Goal: Task Accomplishment & Management: Complete application form

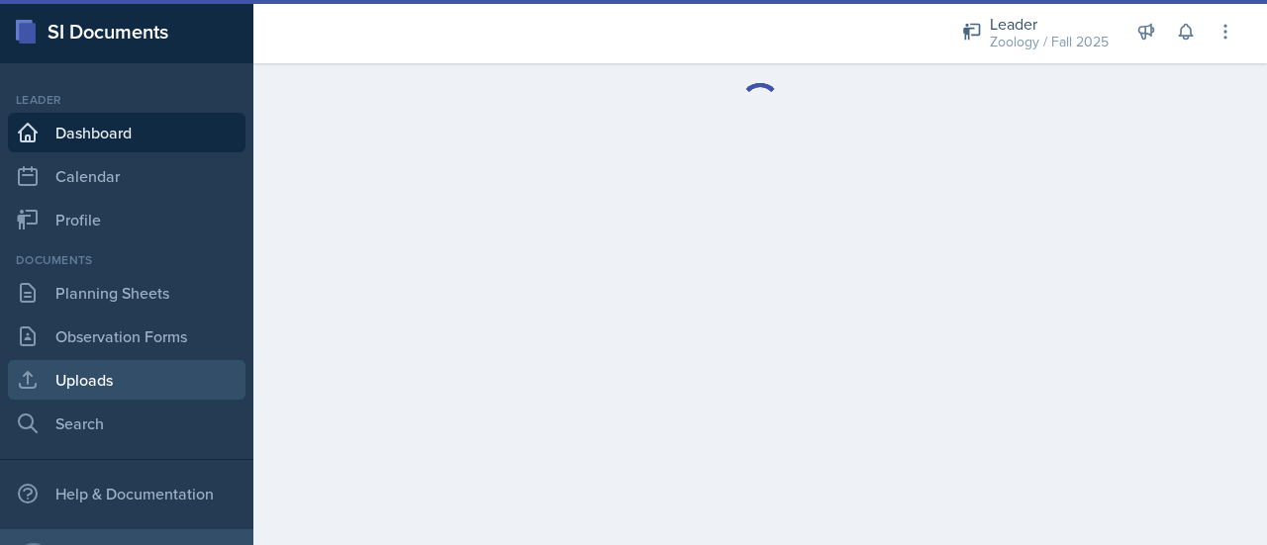
click at [130, 369] on link "Uploads" at bounding box center [127, 380] width 238 height 40
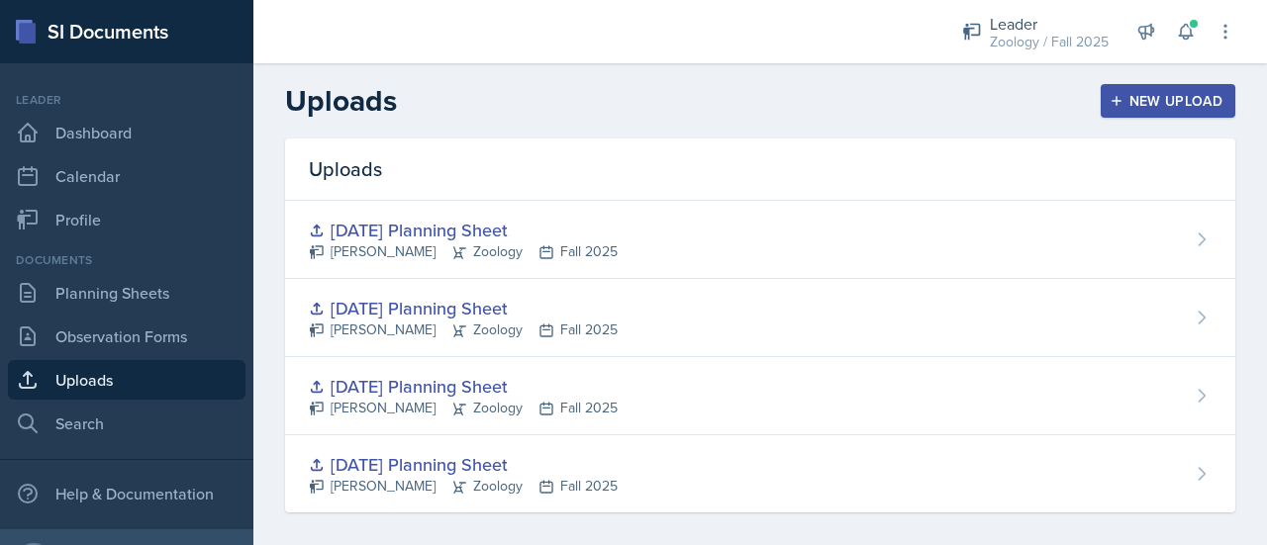
click at [1154, 98] on div "New Upload" at bounding box center [1169, 101] width 110 height 16
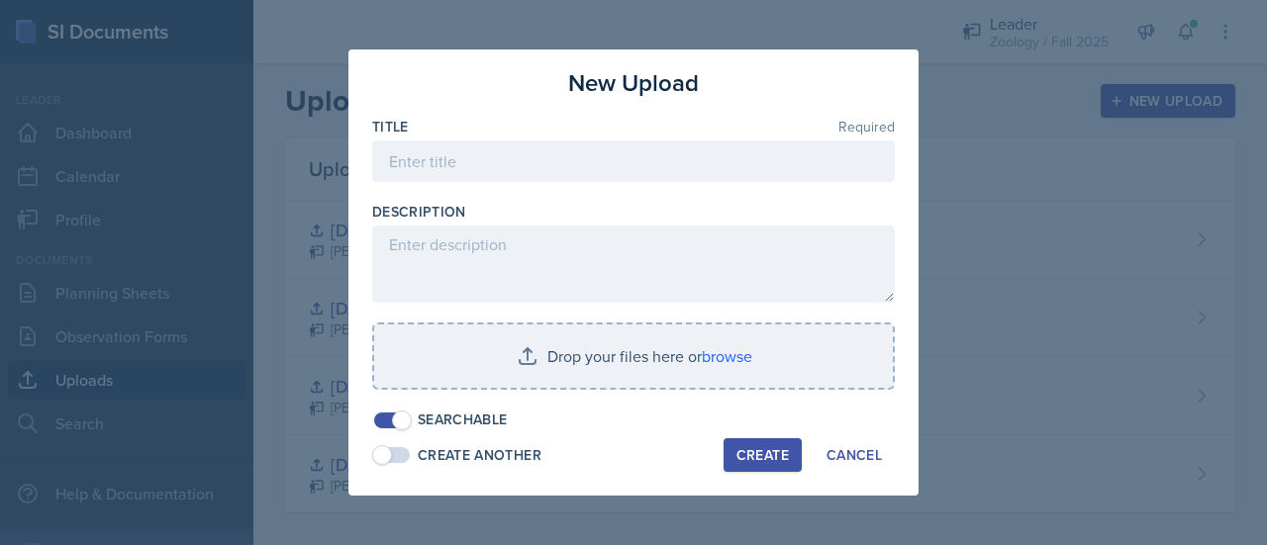
click at [719, 132] on div "Title Required" at bounding box center [633, 127] width 523 height 20
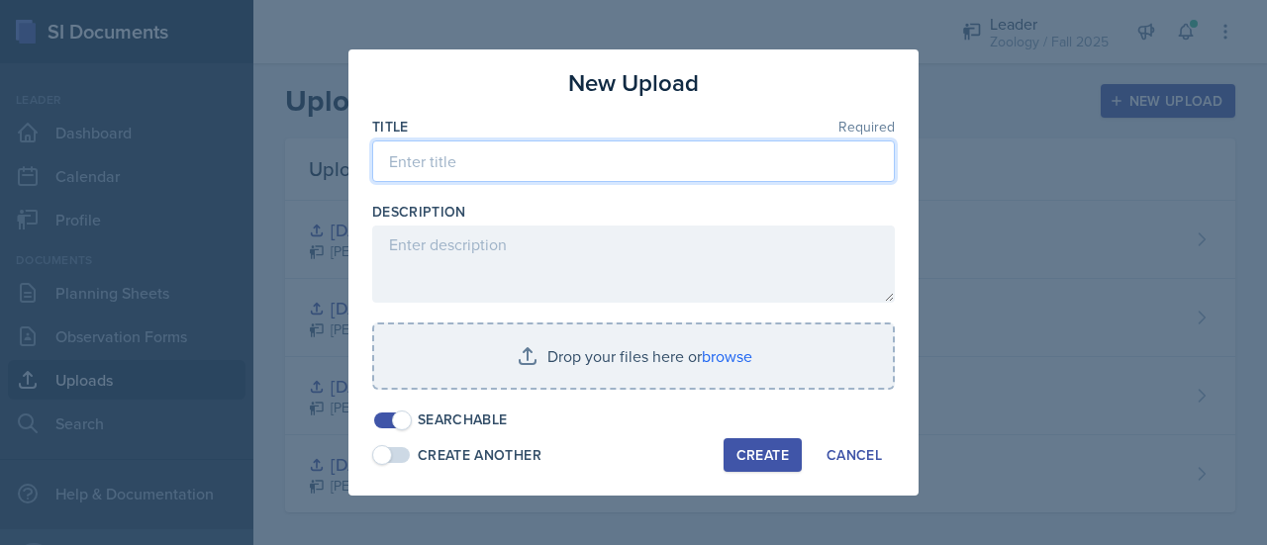
click at [703, 159] on input at bounding box center [633, 162] width 523 height 42
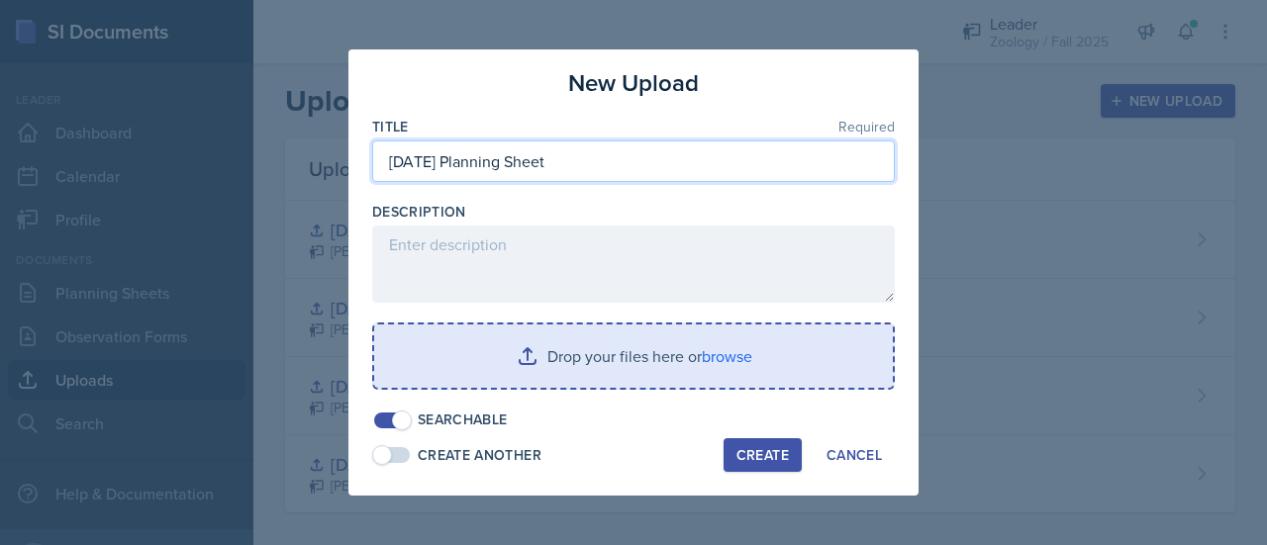
type input "[DATE] Planning Sheet"
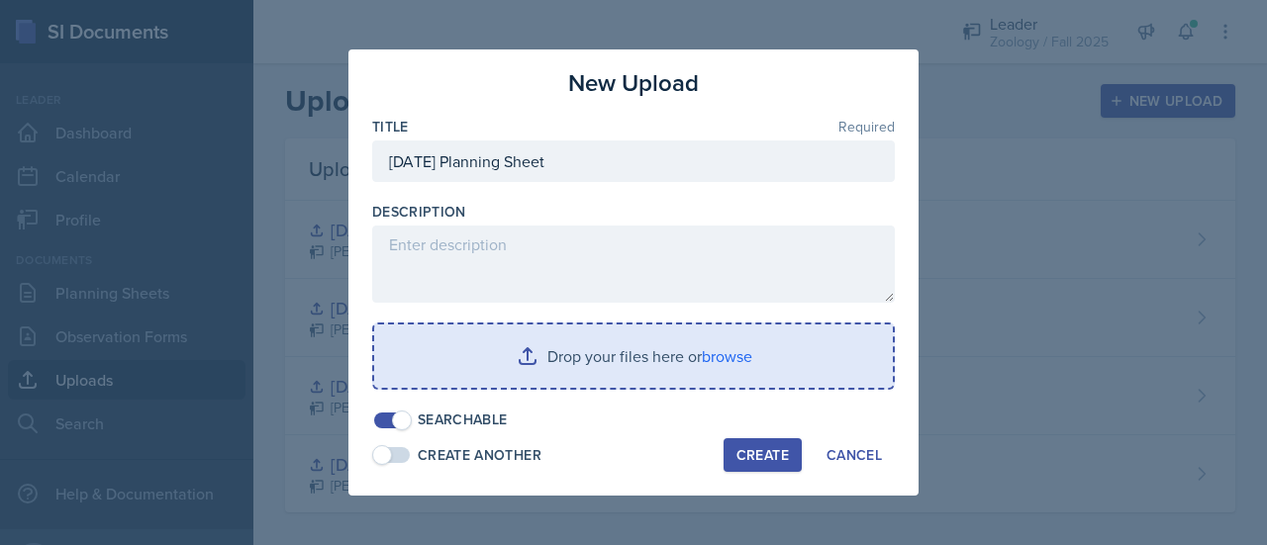
click at [649, 376] on input "file" at bounding box center [633, 356] width 519 height 63
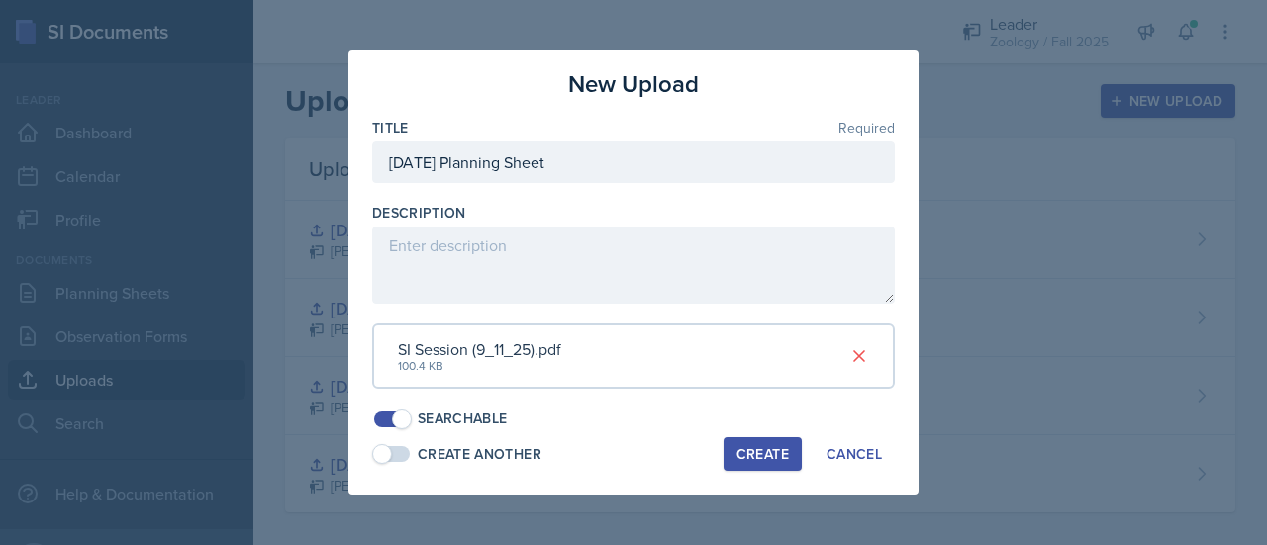
click at [770, 456] on div "Create" at bounding box center [763, 454] width 52 height 16
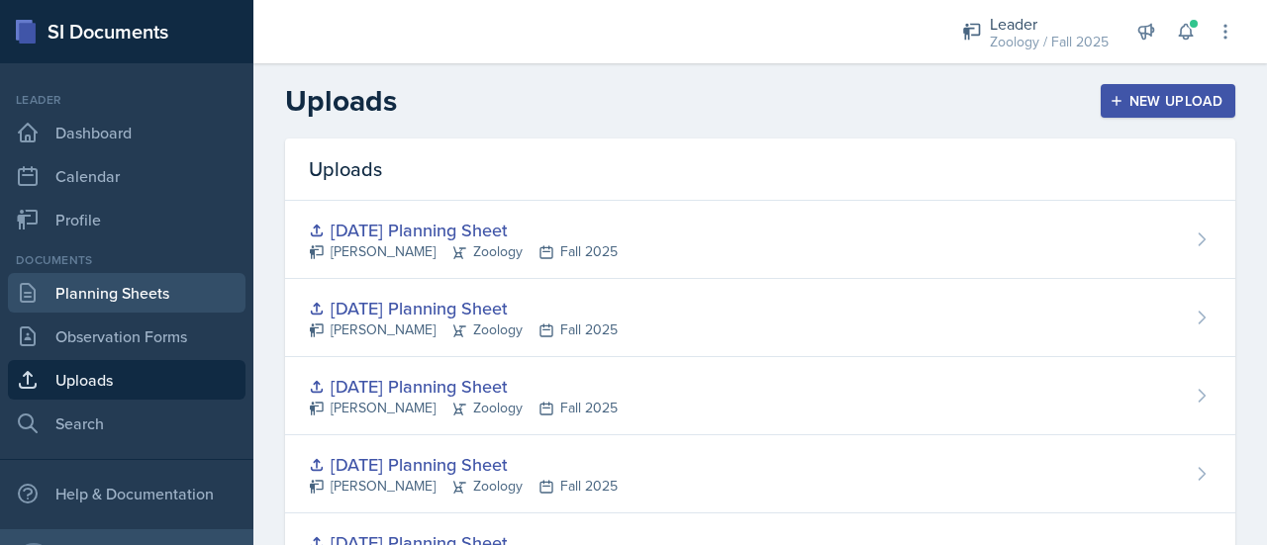
click at [97, 296] on link "Planning Sheets" at bounding box center [127, 293] width 238 height 40
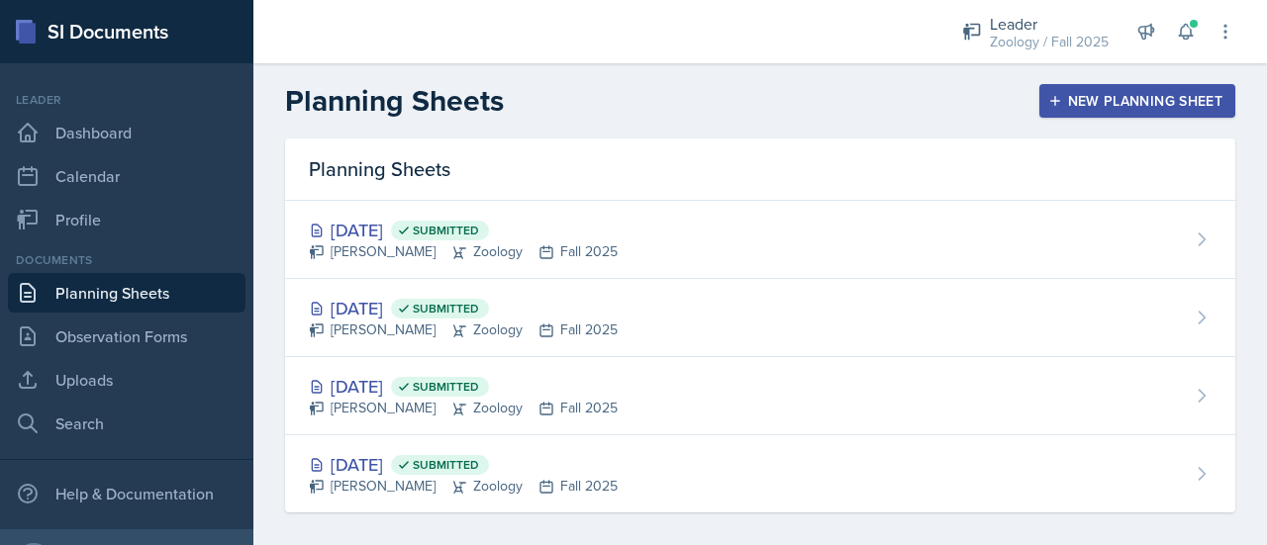
click at [1188, 106] on div "New Planning Sheet" at bounding box center [1137, 101] width 170 height 16
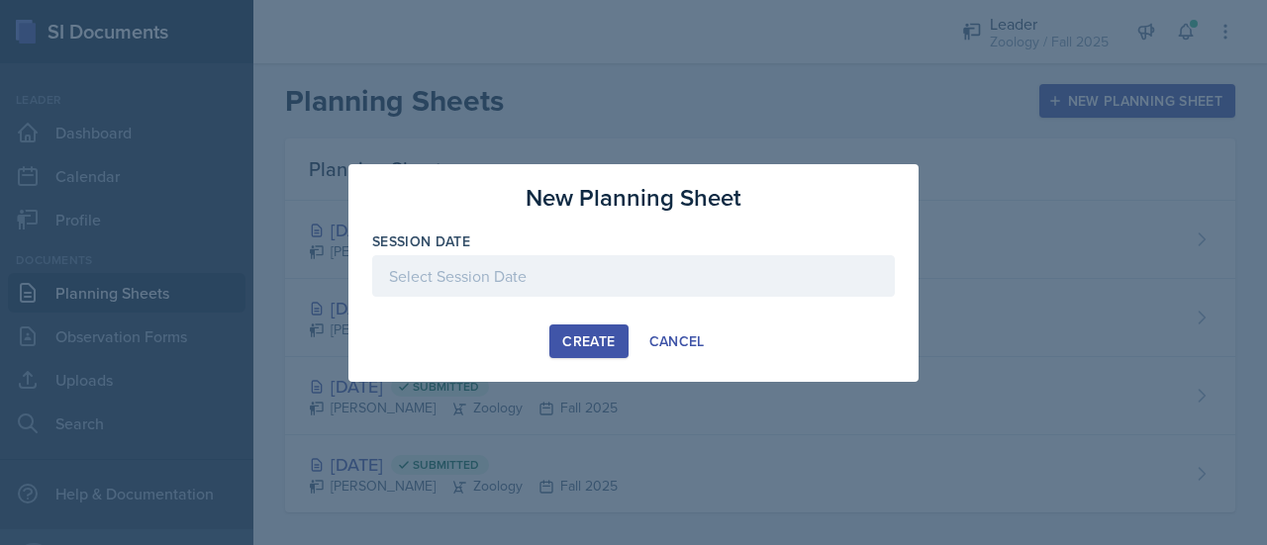
click at [669, 281] on div at bounding box center [633, 276] width 523 height 42
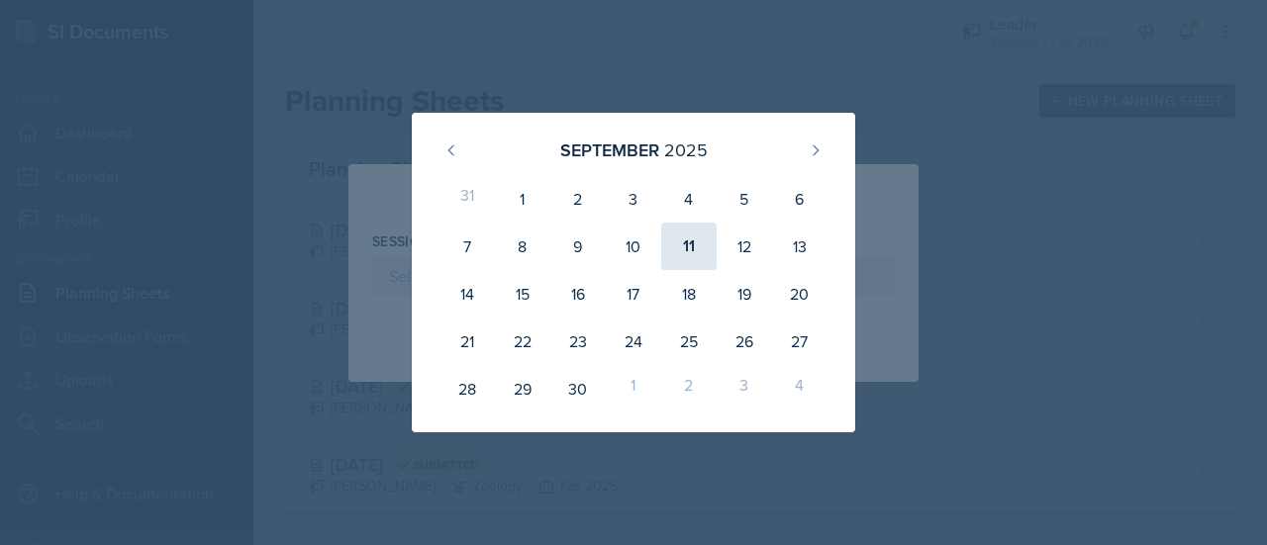
click at [704, 267] on div "11" at bounding box center [688, 247] width 55 height 48
type input "[DATE]"
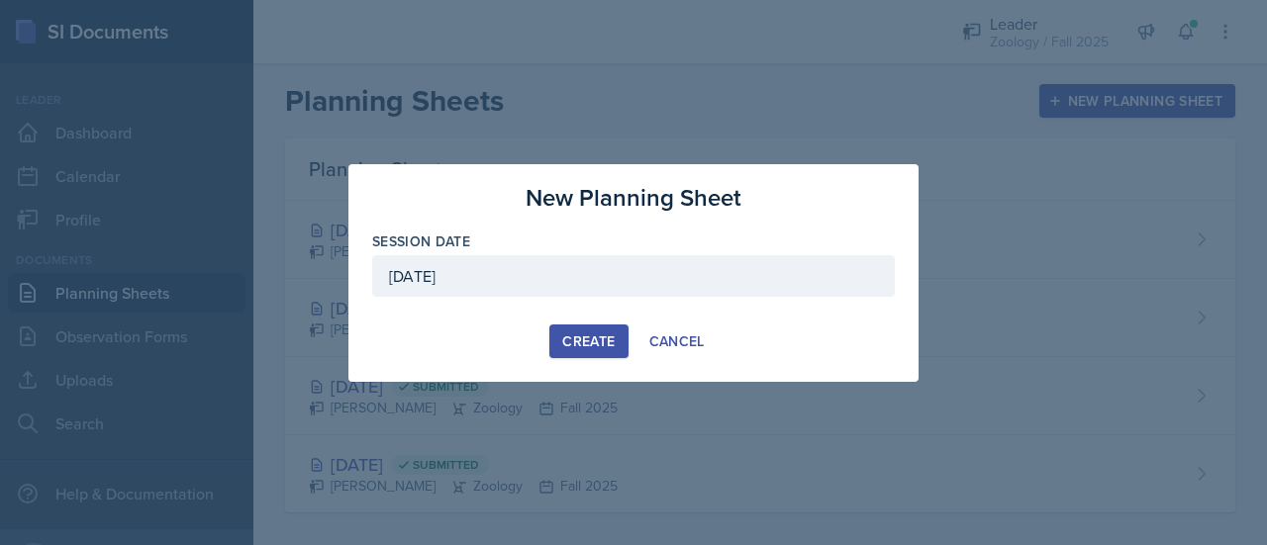
click at [581, 338] on div "Create" at bounding box center [588, 342] width 52 height 16
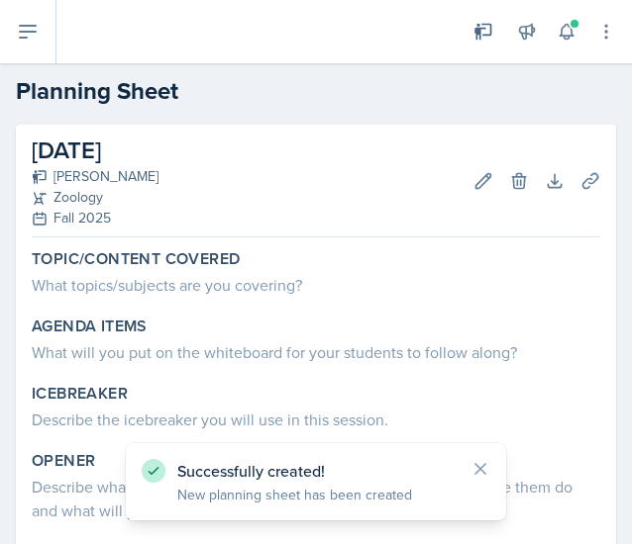
click at [491, 90] on h2 "Planning Sheet" at bounding box center [316, 91] width 600 height 36
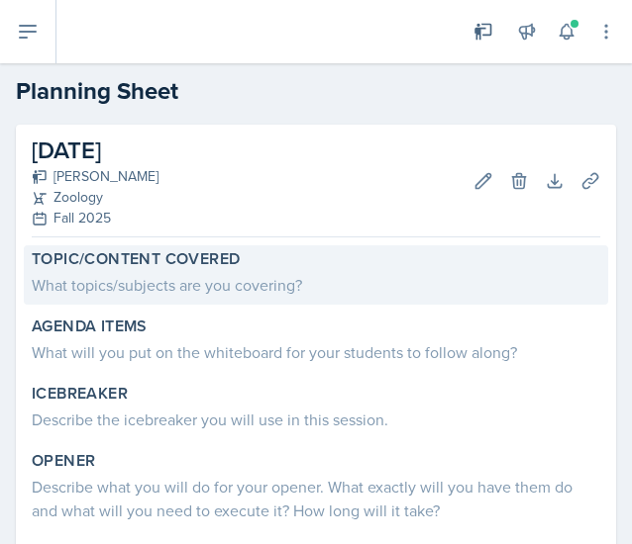
click at [130, 287] on div "What topics/subjects are you covering?" at bounding box center [316, 285] width 568 height 24
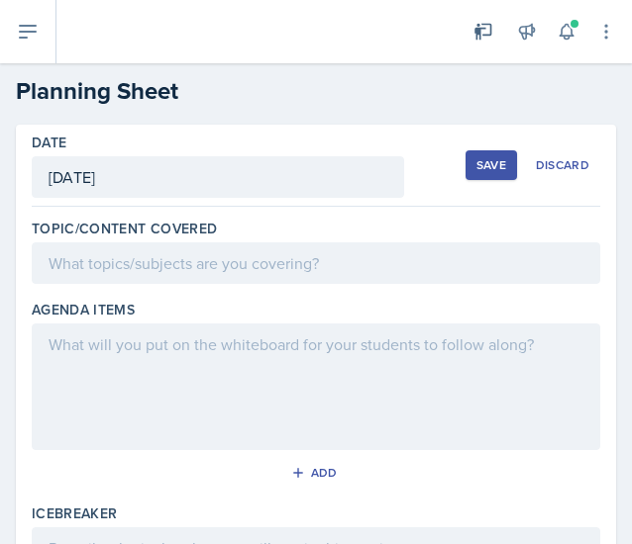
click at [117, 277] on div at bounding box center [316, 264] width 568 height 42
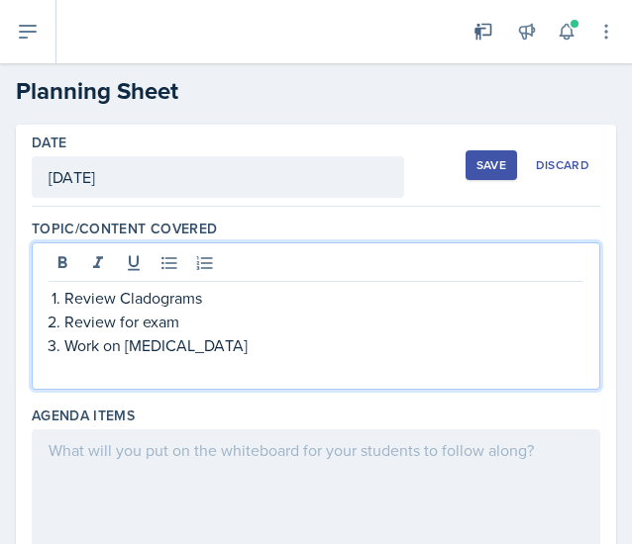
click at [169, 374] on p at bounding box center [316, 369] width 535 height 24
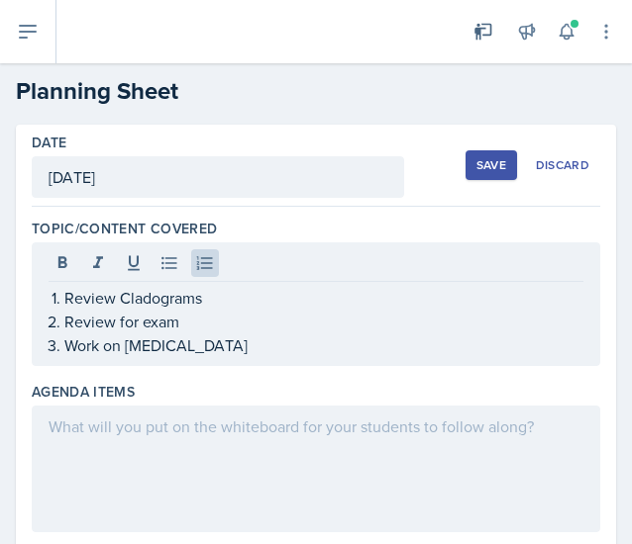
click at [189, 442] on div at bounding box center [316, 469] width 568 height 127
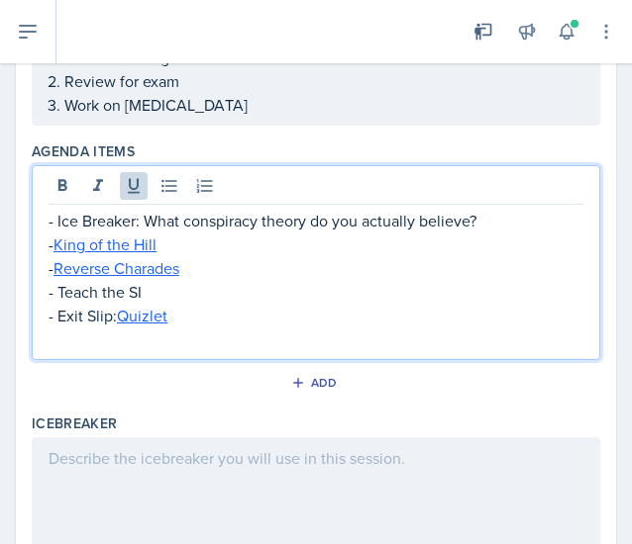
scroll to position [207, 0]
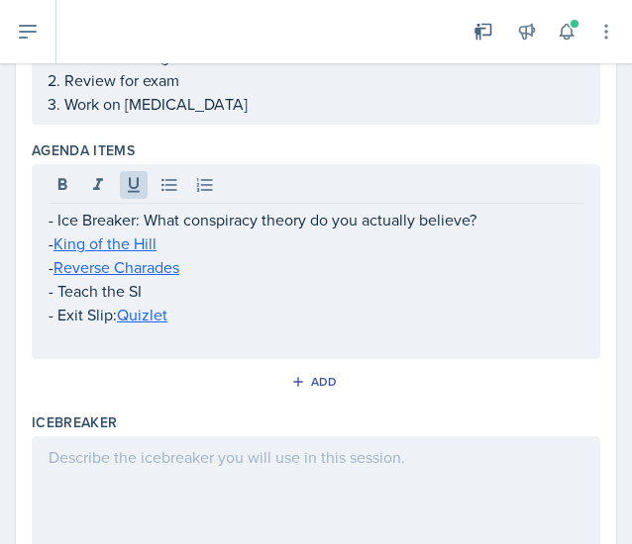
click at [208, 478] on div at bounding box center [316, 500] width 568 height 127
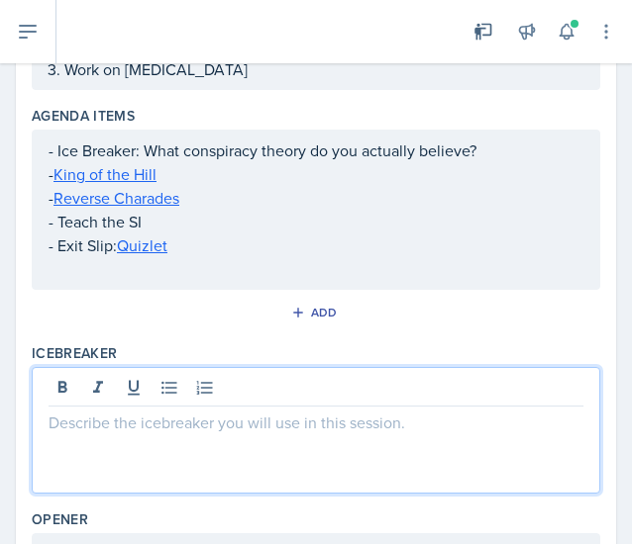
paste div
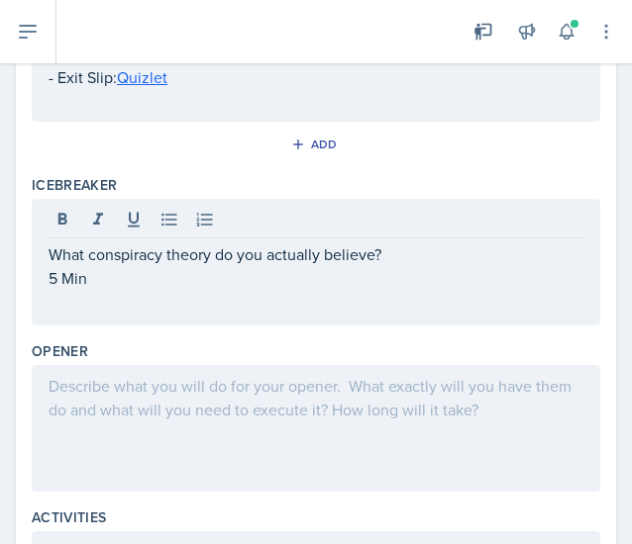
click at [145, 404] on div at bounding box center [316, 428] width 568 height 127
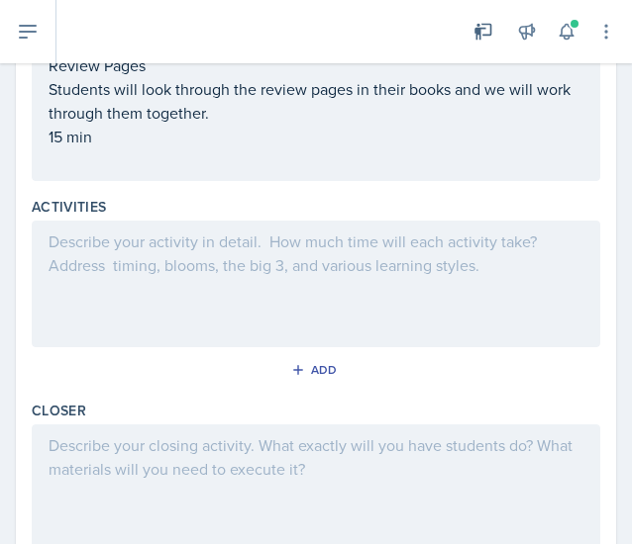
click at [188, 303] on div at bounding box center [316, 284] width 568 height 127
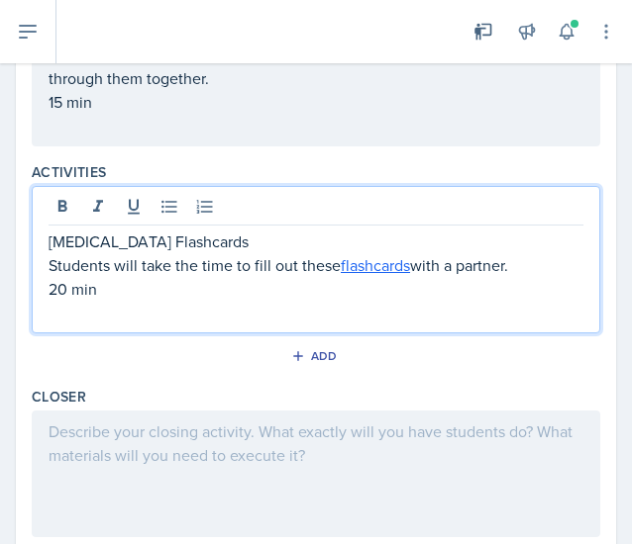
click at [83, 448] on div at bounding box center [316, 474] width 568 height 127
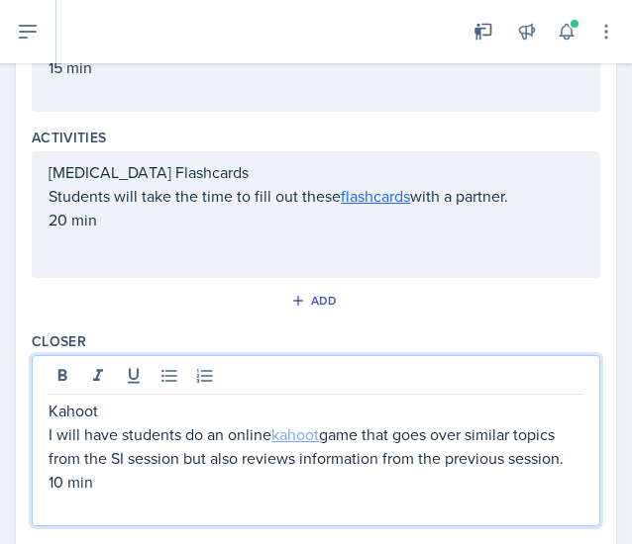
scroll to position [881, 0]
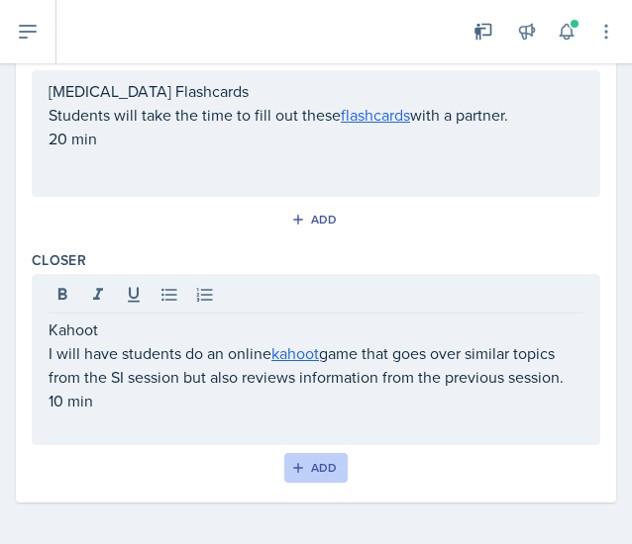
click at [309, 464] on div "Add" at bounding box center [316, 468] width 43 height 16
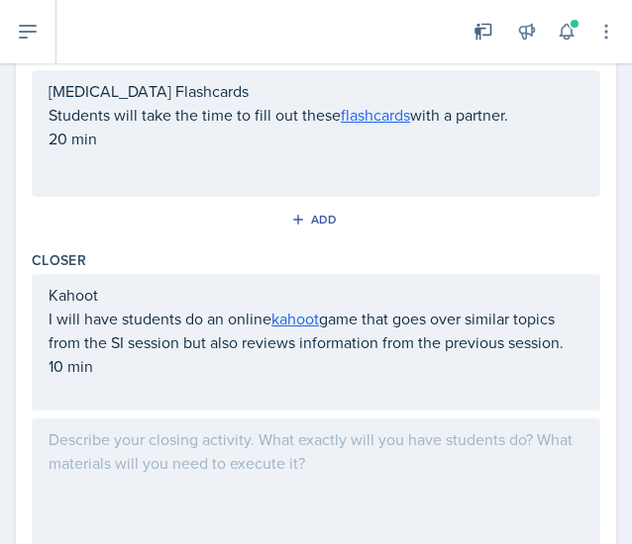
click at [117, 442] on div at bounding box center [316, 482] width 568 height 127
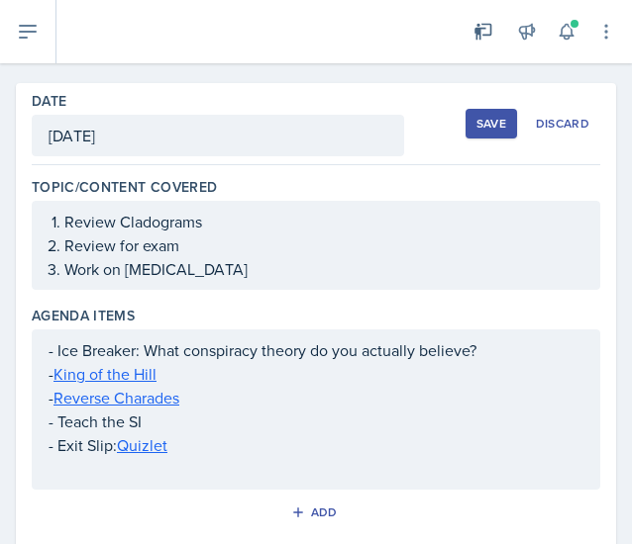
scroll to position [0, 0]
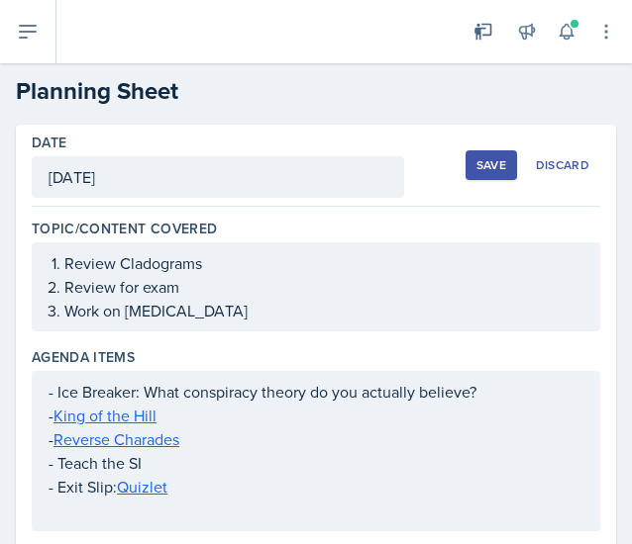
click at [494, 151] on button "Save" at bounding box center [490, 165] width 51 height 30
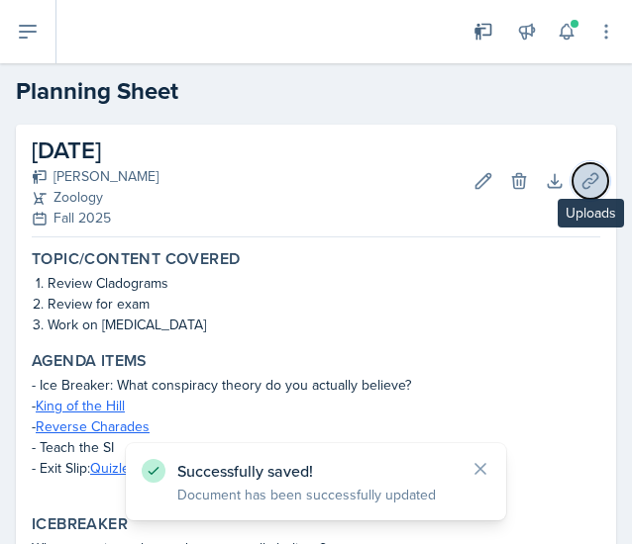
click at [574, 191] on button "Uploads" at bounding box center [590, 181] width 36 height 36
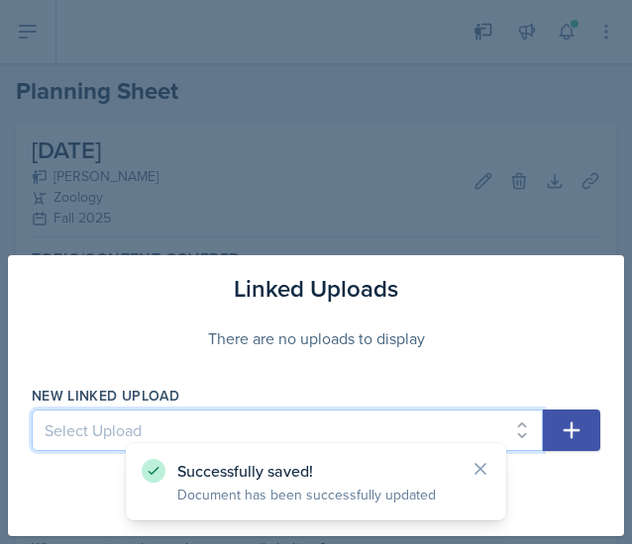
click at [164, 429] on select "Select Upload [DATE] Planning Sheet [DATE] Planning Sheet [DATE] Planning Sheet…" at bounding box center [287, 431] width 511 height 42
select select "f2c5379f-200e-4f11-82a7-506906969a0d"
click at [32, 411] on select "Select Upload [DATE] Planning Sheet [DATE] Planning Sheet [DATE] Planning Sheet…" at bounding box center [287, 431] width 511 height 42
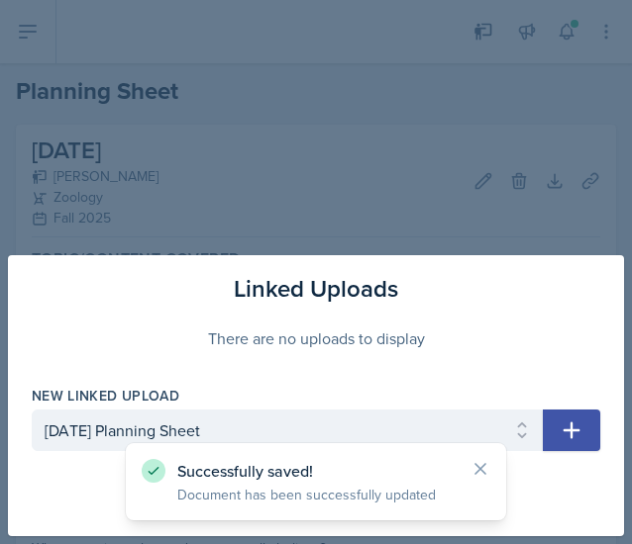
click at [562, 430] on icon "button" at bounding box center [571, 431] width 24 height 24
click at [475, 466] on icon at bounding box center [480, 469] width 20 height 20
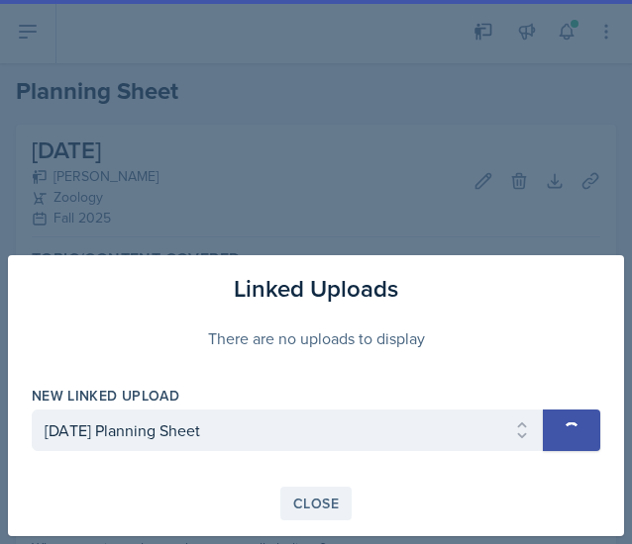
select select
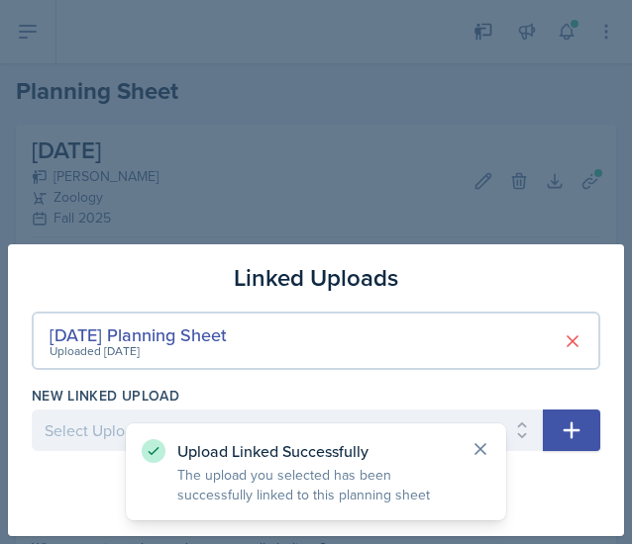
click at [475, 452] on icon at bounding box center [480, 450] width 20 height 20
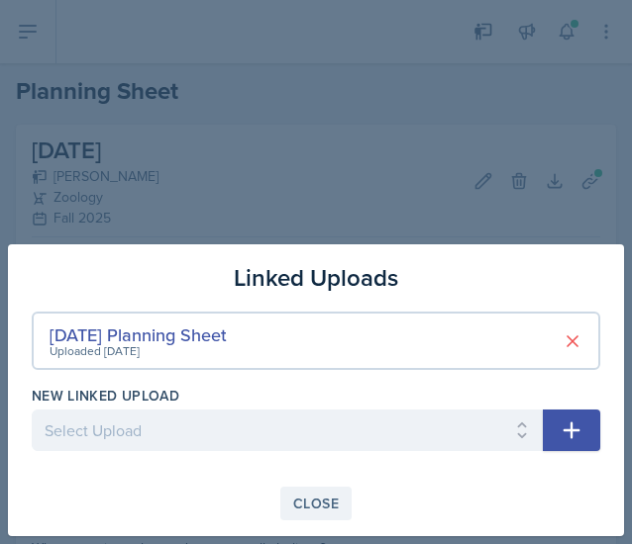
click at [305, 508] on div "Close" at bounding box center [316, 504] width 46 height 16
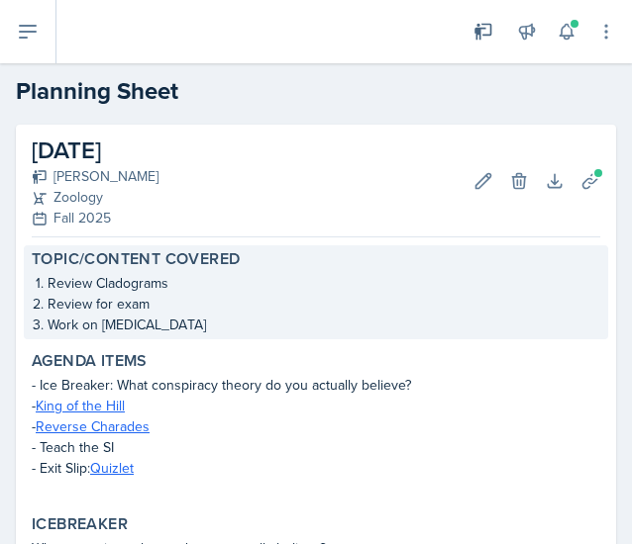
scroll to position [647, 0]
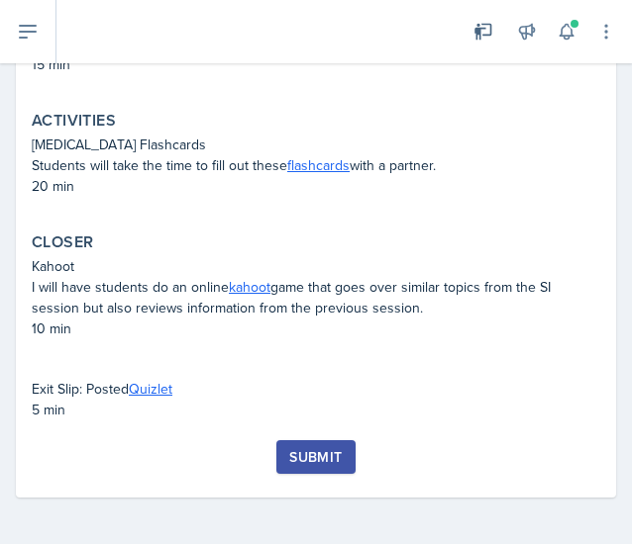
click at [310, 462] on div "Submit" at bounding box center [315, 457] width 52 height 16
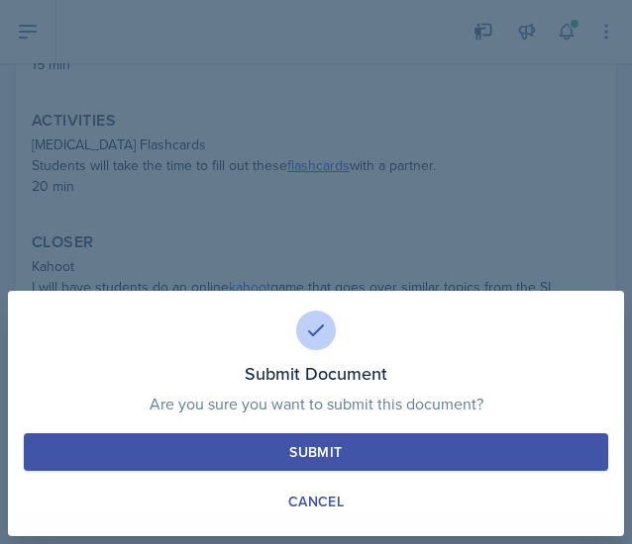
click at [340, 452] on div "Submit" at bounding box center [315, 453] width 52 height 20
